Goal: Information Seeking & Learning: Check status

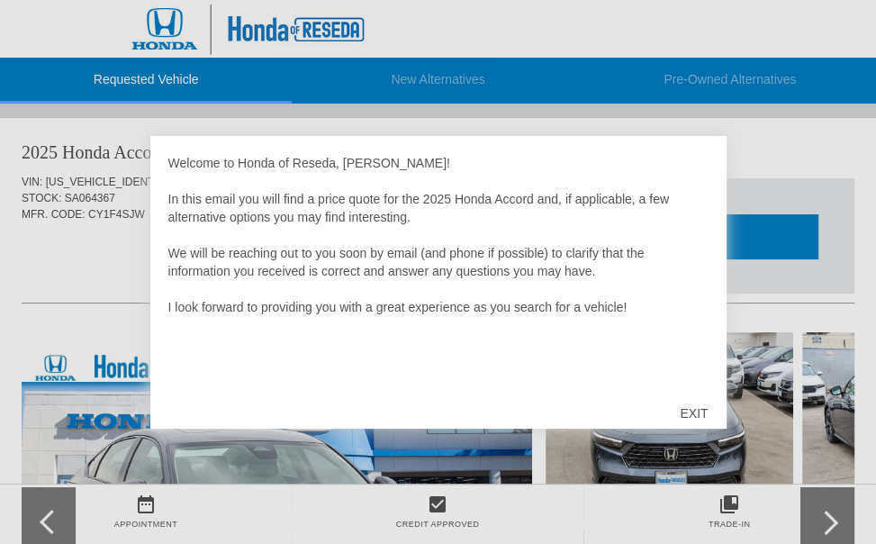
click at [299, 414] on div "Welcome to Honda of Reseda, [PERSON_NAME]! In this email you will find a price …" at bounding box center [438, 282] width 577 height 293
click at [701, 413] on div "EXIT" at bounding box center [694, 413] width 64 height 54
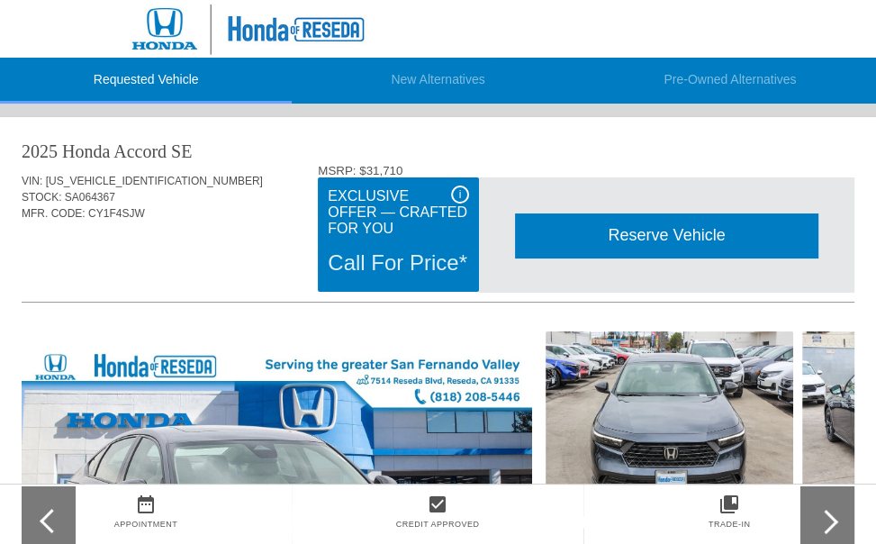
scroll to position [0, 1]
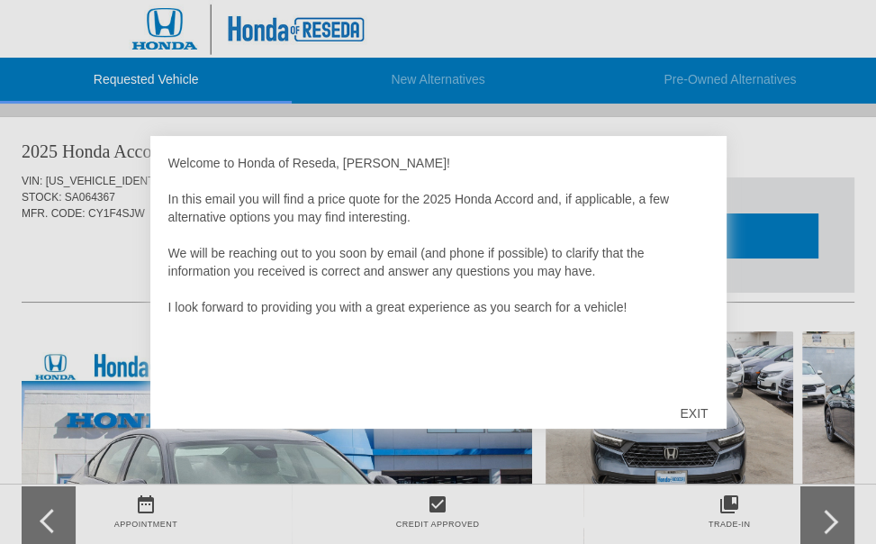
click at [685, 408] on div "EXIT" at bounding box center [694, 413] width 64 height 54
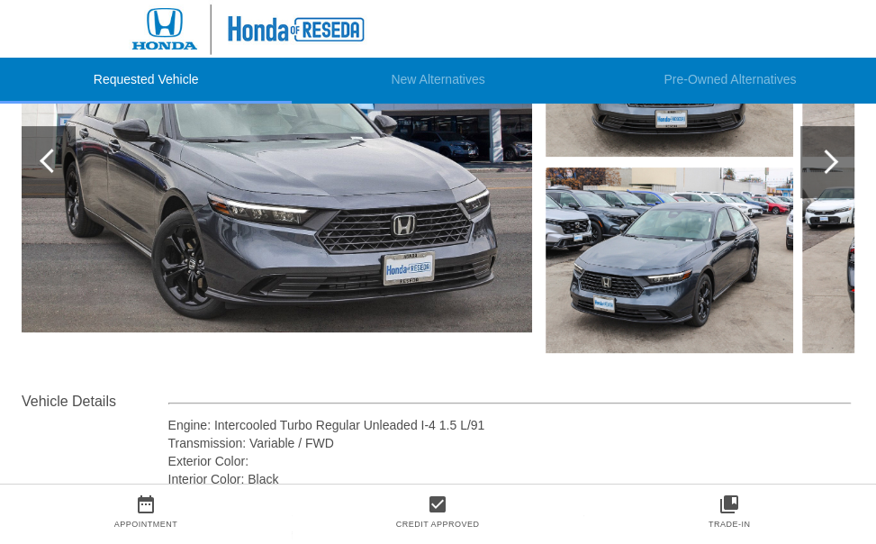
scroll to position [90, 0]
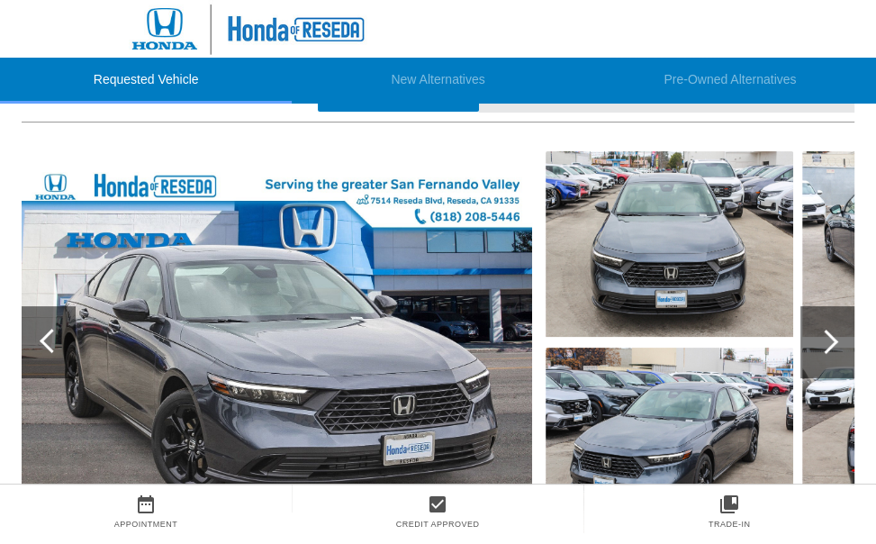
drag, startPoint x: 447, startPoint y: 331, endPoint x: 445, endPoint y: 320, distance: 11.0
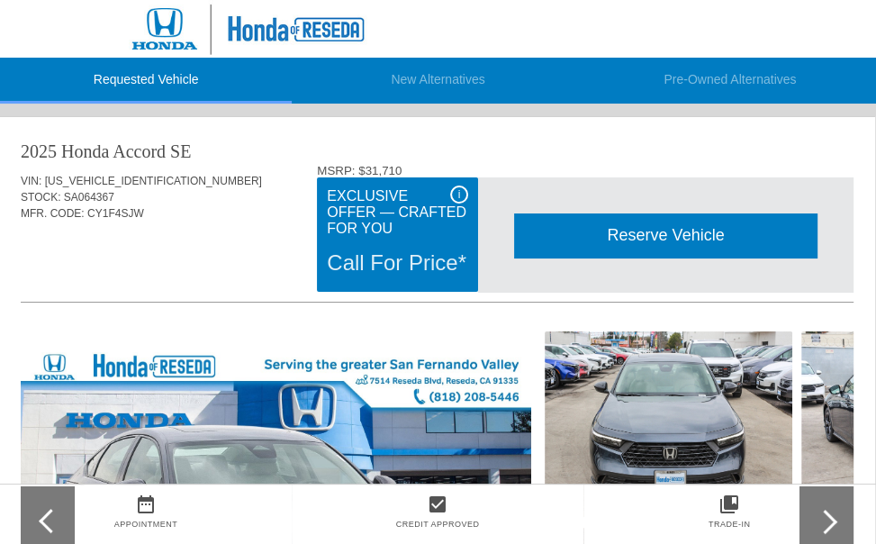
scroll to position [0, 0]
